Goal: Task Accomplishment & Management: Manage account settings

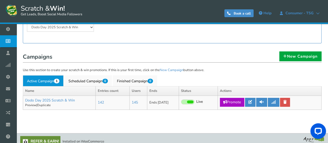
scroll to position [78, 0]
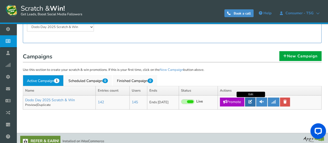
drag, startPoint x: 250, startPoint y: 100, endPoint x: 249, endPoint y: 103, distance: 3.5
click at [250, 100] on icon at bounding box center [251, 102] width 4 height 4
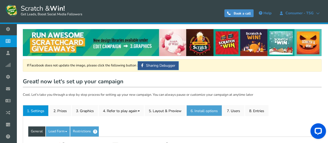
type input "Dodo Day 2025 Scratch & Win"
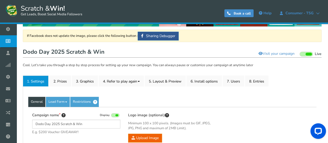
scroll to position [26, 0]
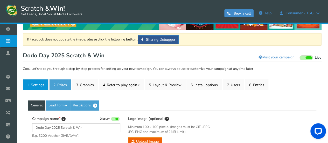
click at [65, 84] on link "2. Prizes" at bounding box center [60, 84] width 22 height 11
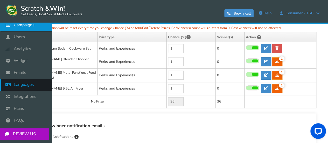
scroll to position [0, 0]
